Goal: Task Accomplishment & Management: Complete application form

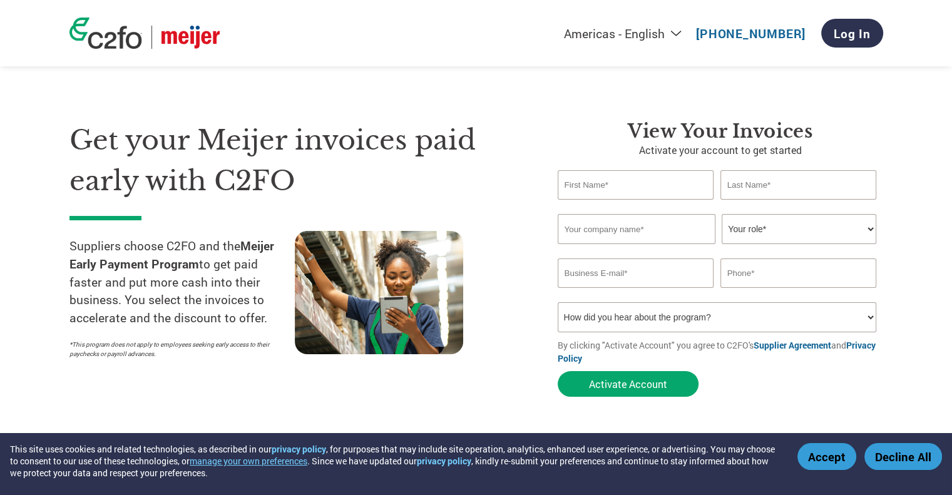
click at [596, 184] on input "text" at bounding box center [636, 184] width 156 height 29
type input "[PERSON_NAME]"
type input "Indianapolis Colts Inc"
type input "[PERSON_NAME][EMAIL_ADDRESS][PERSON_NAME][DOMAIN_NAME]"
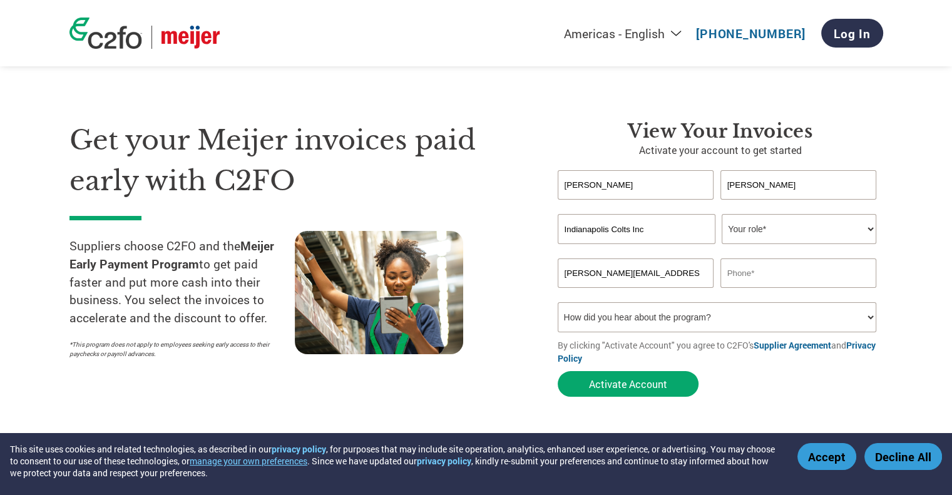
type input "3178085355"
click at [767, 230] on select "Your role* CFO Controller Credit Manager Finance Director Treasurer CEO Preside…" at bounding box center [799, 229] width 155 height 30
click at [722, 214] on select "Your role* CFO Controller Credit Manager Finance Director Treasurer CEO Preside…" at bounding box center [799, 229] width 155 height 30
click at [790, 231] on select "Your role* CFO Controller Credit Manager Finance Director Treasurer CEO Preside…" at bounding box center [799, 229] width 155 height 30
select select "FINANCE_DIRECTOR"
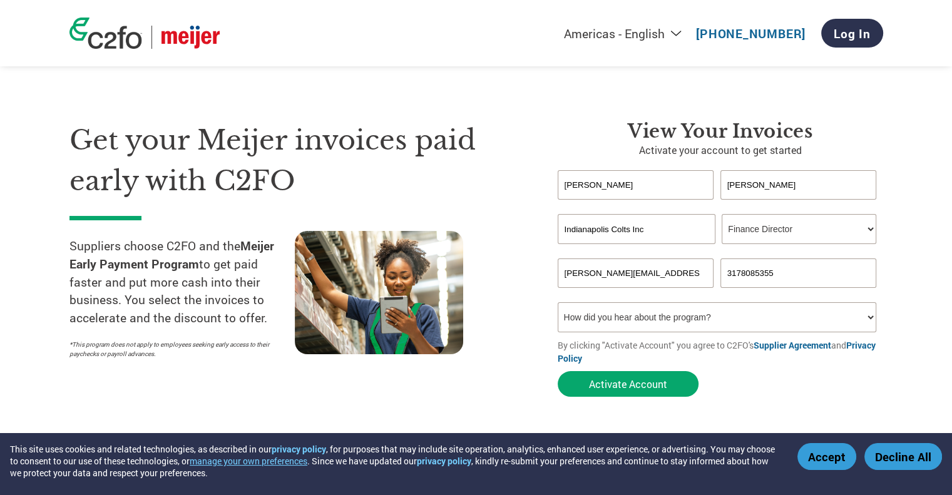
click at [722, 214] on select "Your role* CFO Controller Credit Manager Finance Director Treasurer CEO Preside…" at bounding box center [799, 229] width 155 height 30
click at [662, 232] on input "Indianapolis Colts Inc" at bounding box center [637, 229] width 158 height 30
drag, startPoint x: 561, startPoint y: 292, endPoint x: 566, endPoint y: 287, distance: 7.5
click at [561, 292] on div "Inavlid Email Address" at bounding box center [636, 293] width 156 height 8
drag, startPoint x: 693, startPoint y: 280, endPoint x: 633, endPoint y: 285, distance: 61.0
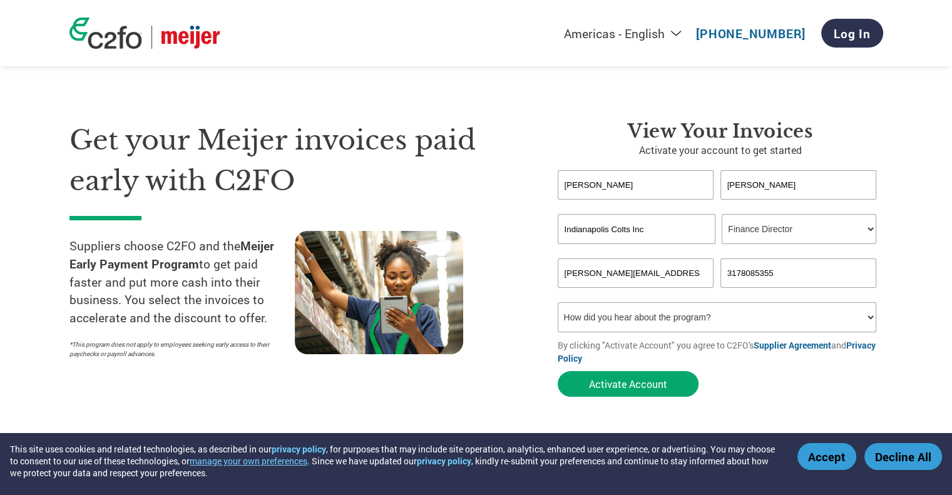
click at [632, 285] on input "[PERSON_NAME][EMAIL_ADDRESS][PERSON_NAME][DOMAIN_NAME]" at bounding box center [636, 272] width 156 height 29
type input "[PERSON_NAME][EMAIL_ADDRESS][PERSON_NAME][DOMAIN_NAME]"
click at [652, 315] on select "How did you hear about the program? Received a letter Email Social Media Online…" at bounding box center [717, 317] width 319 height 30
select select "Email"
click at [558, 302] on select "How did you hear about the program? Received a letter Email Social Media Online…" at bounding box center [717, 317] width 319 height 30
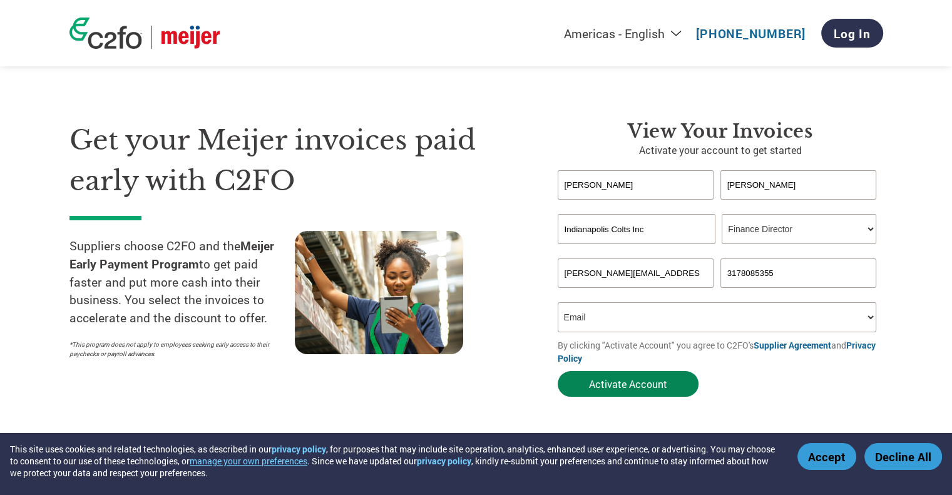
click at [627, 384] on button "Activate Account" at bounding box center [628, 384] width 141 height 26
